Goal: Browse casually: Explore the website without a specific task or goal

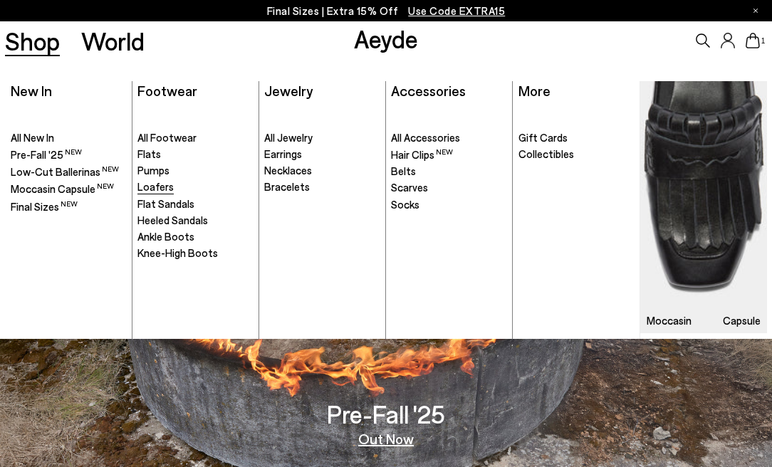
click at [157, 183] on span "Loafers" at bounding box center [155, 186] width 36 height 13
